Goal: Task Accomplishment & Management: Manage account settings

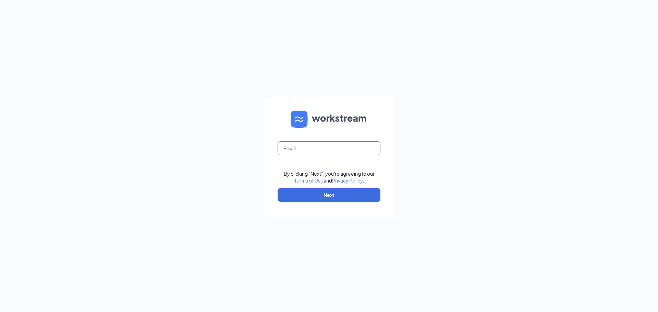
click at [325, 149] on input "text" at bounding box center [329, 149] width 103 height 14
type input "[EMAIL_ADDRESS][DOMAIN_NAME]"
click at [349, 197] on button "Next" at bounding box center [329, 195] width 103 height 14
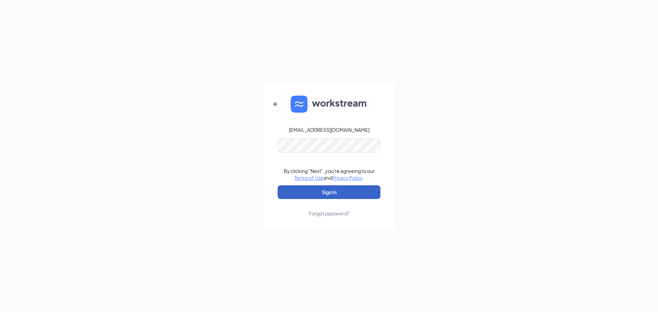
click at [338, 194] on button "Sign In" at bounding box center [329, 192] width 103 height 14
